Goal: Information Seeking & Learning: Check status

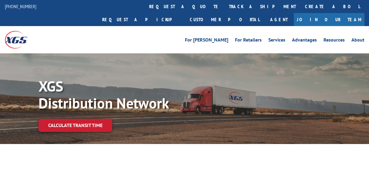
select select "5"
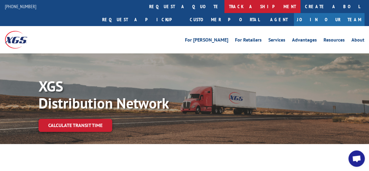
click at [224, 7] on link "track a shipment" at bounding box center [262, 6] width 76 height 13
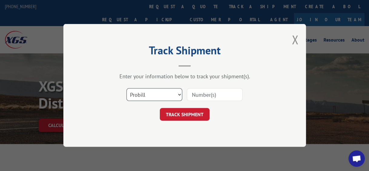
click at [146, 94] on select "Select category... Probill BOL PO" at bounding box center [154, 94] width 56 height 13
select select "bol"
click at [126, 88] on select "Select category... Probill BOL PO" at bounding box center [154, 94] width 56 height 13
click at [209, 95] on input at bounding box center [215, 94] width 56 height 13
paste input "2862956"
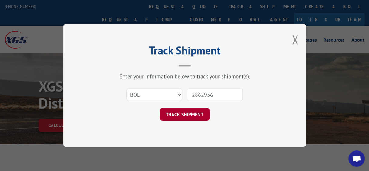
type input "2862956"
click at [199, 113] on button "TRACK SHIPMENT" at bounding box center [185, 114] width 50 height 13
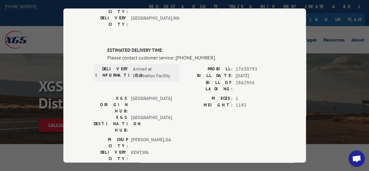
scroll to position [214, 0]
